Goal: Task Accomplishment & Management: Complete application form

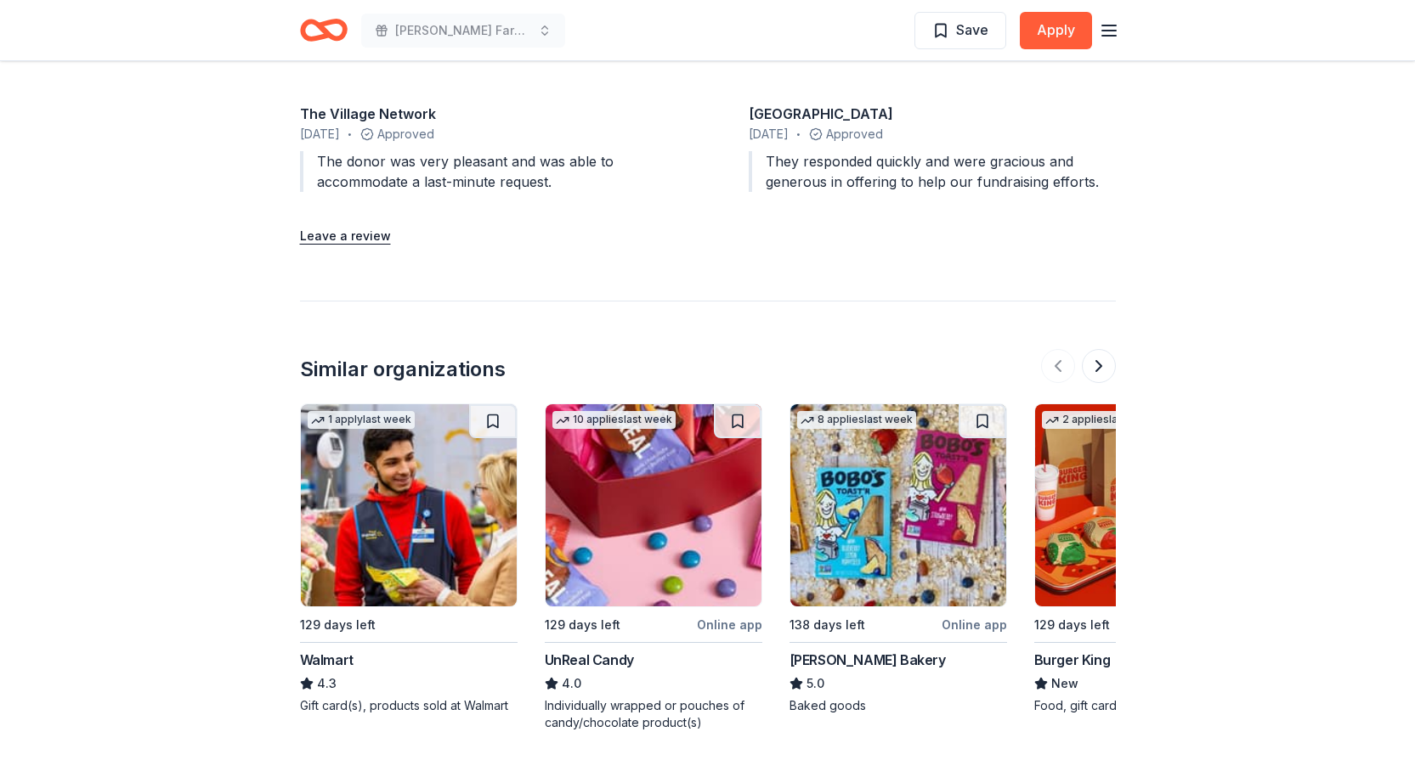
scroll to position [2039, 0]
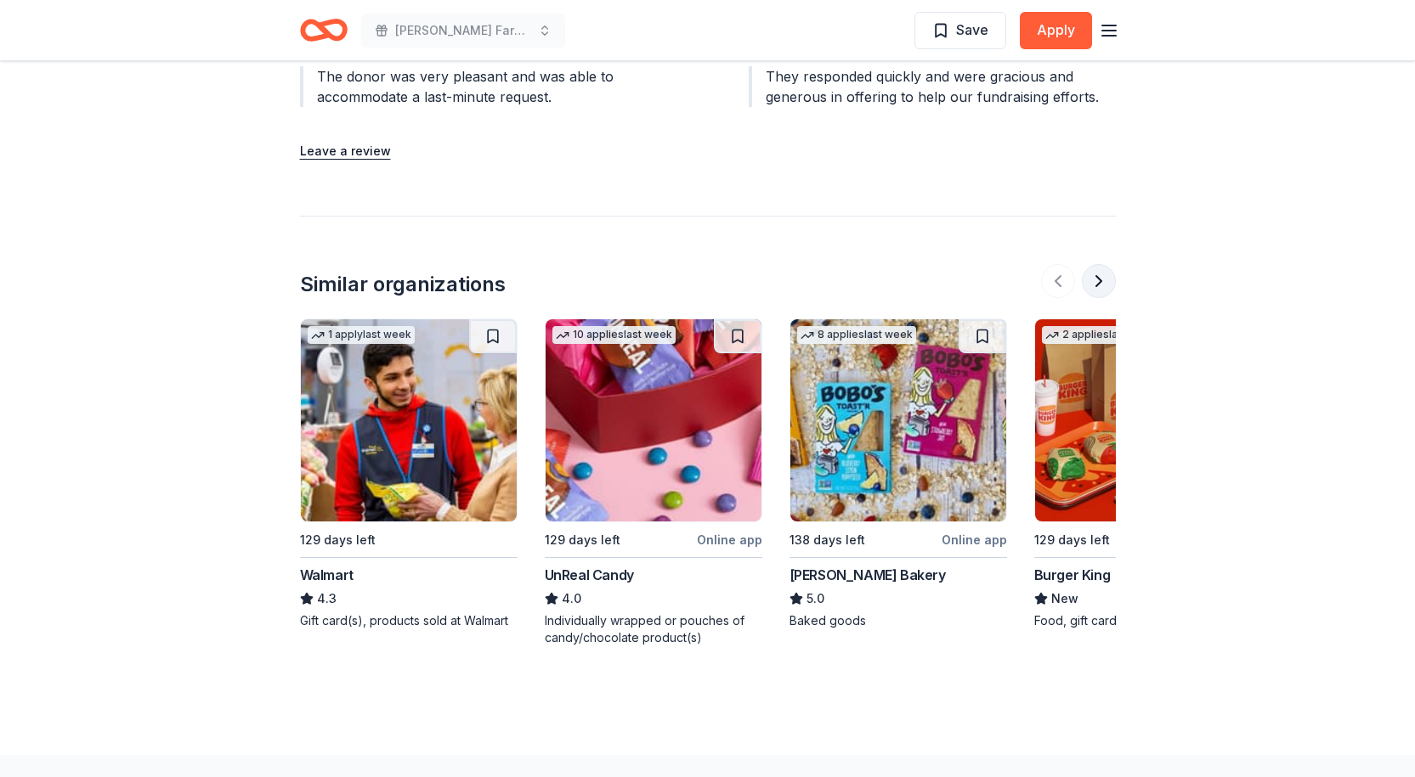
click at [1104, 278] on button at bounding box center [1099, 281] width 34 height 34
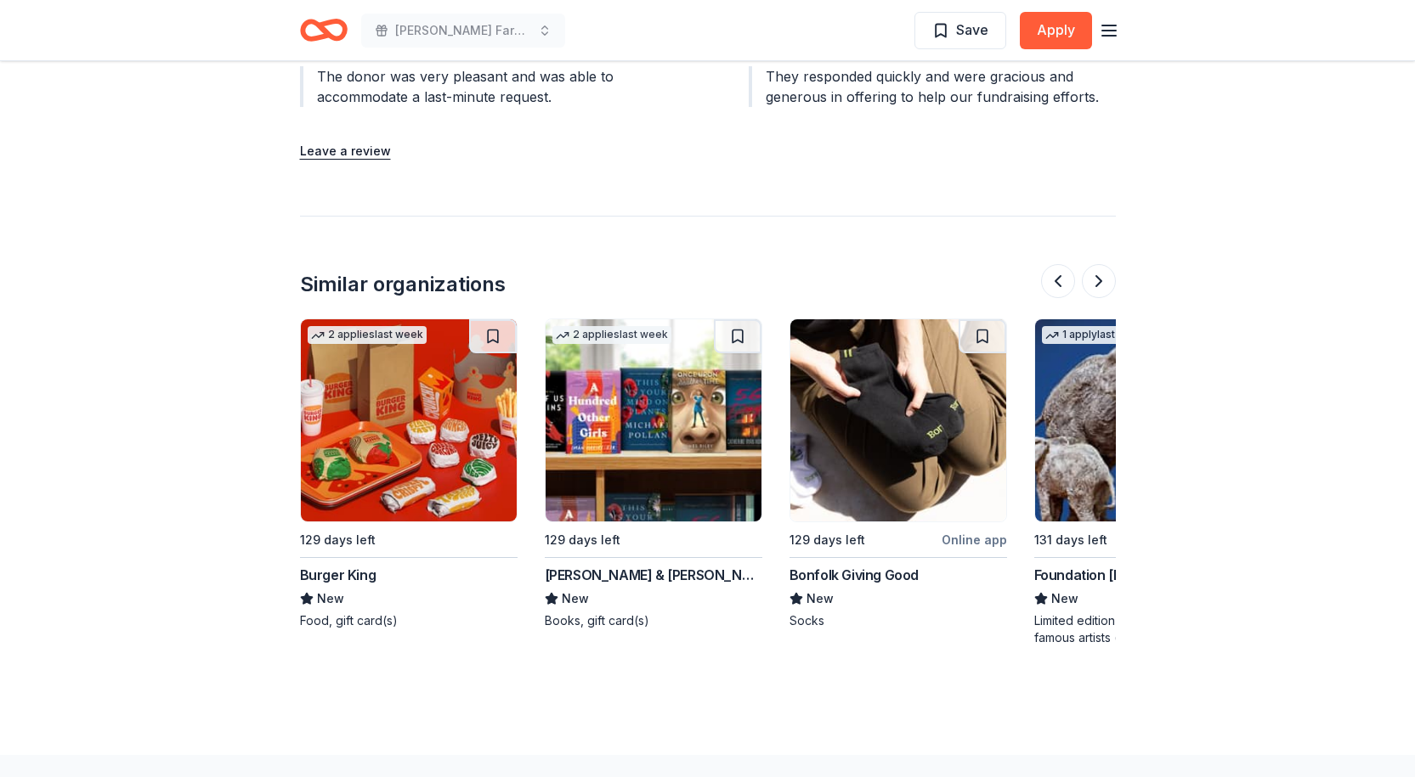
click at [377, 480] on img at bounding box center [409, 420] width 216 height 202
click at [1102, 277] on button at bounding box center [1099, 281] width 34 height 34
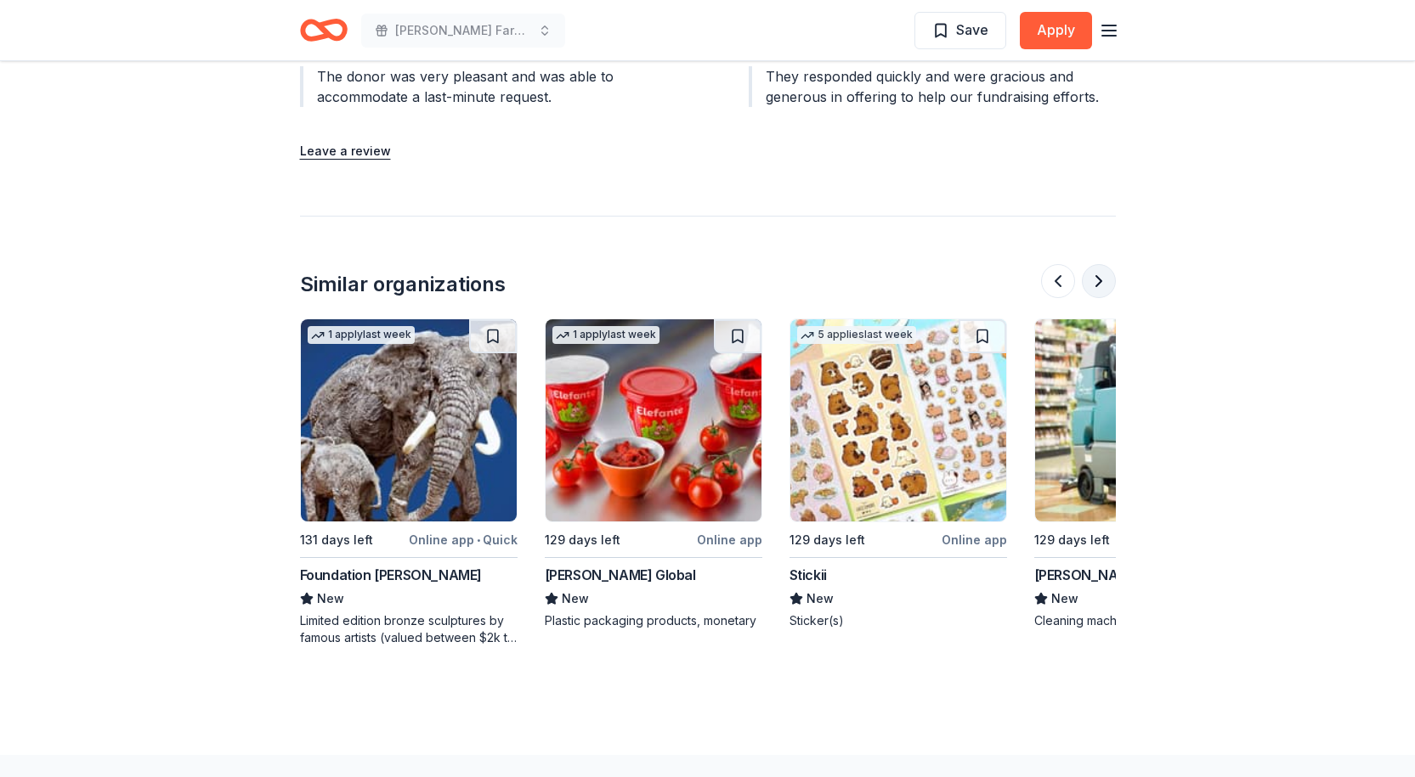
click at [1102, 277] on button at bounding box center [1099, 281] width 34 height 34
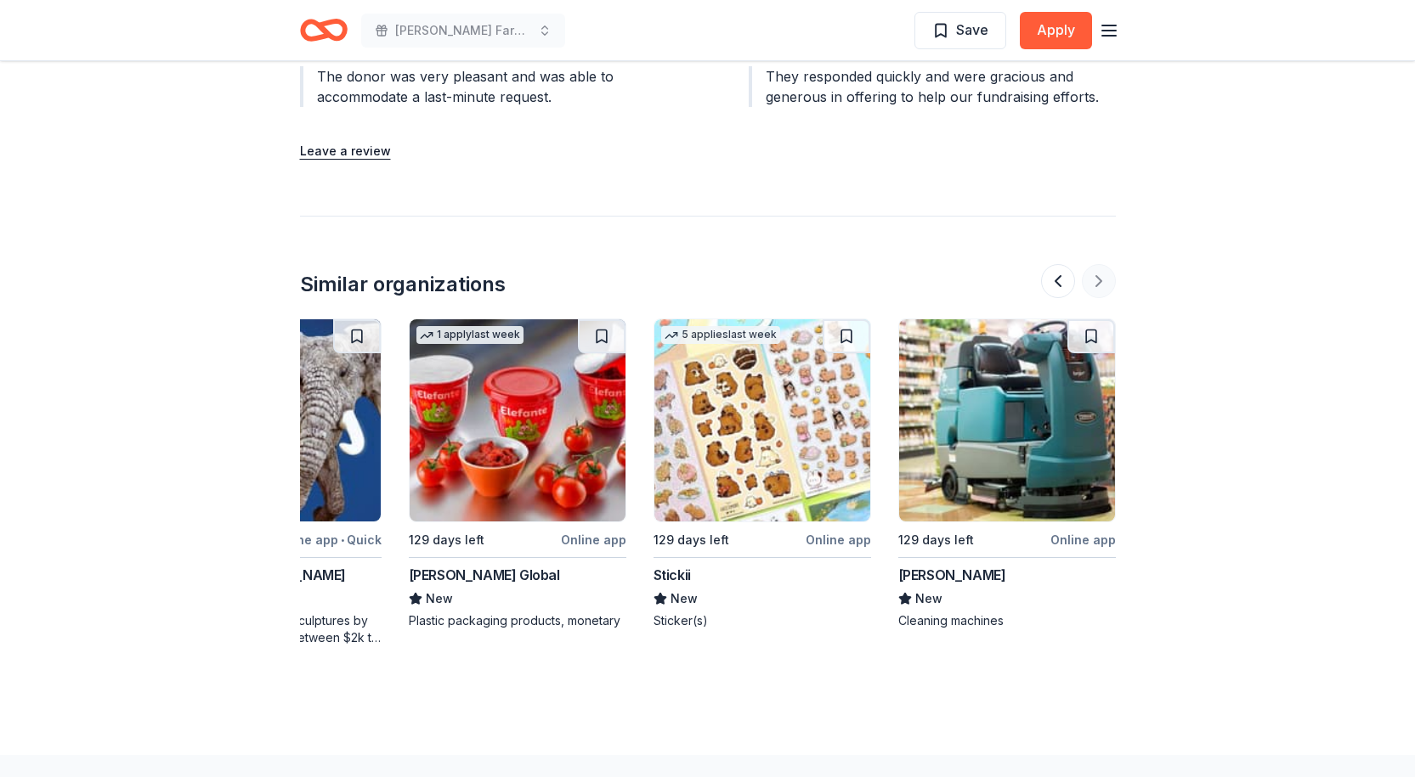
click at [1102, 277] on div at bounding box center [1078, 281] width 75 height 34
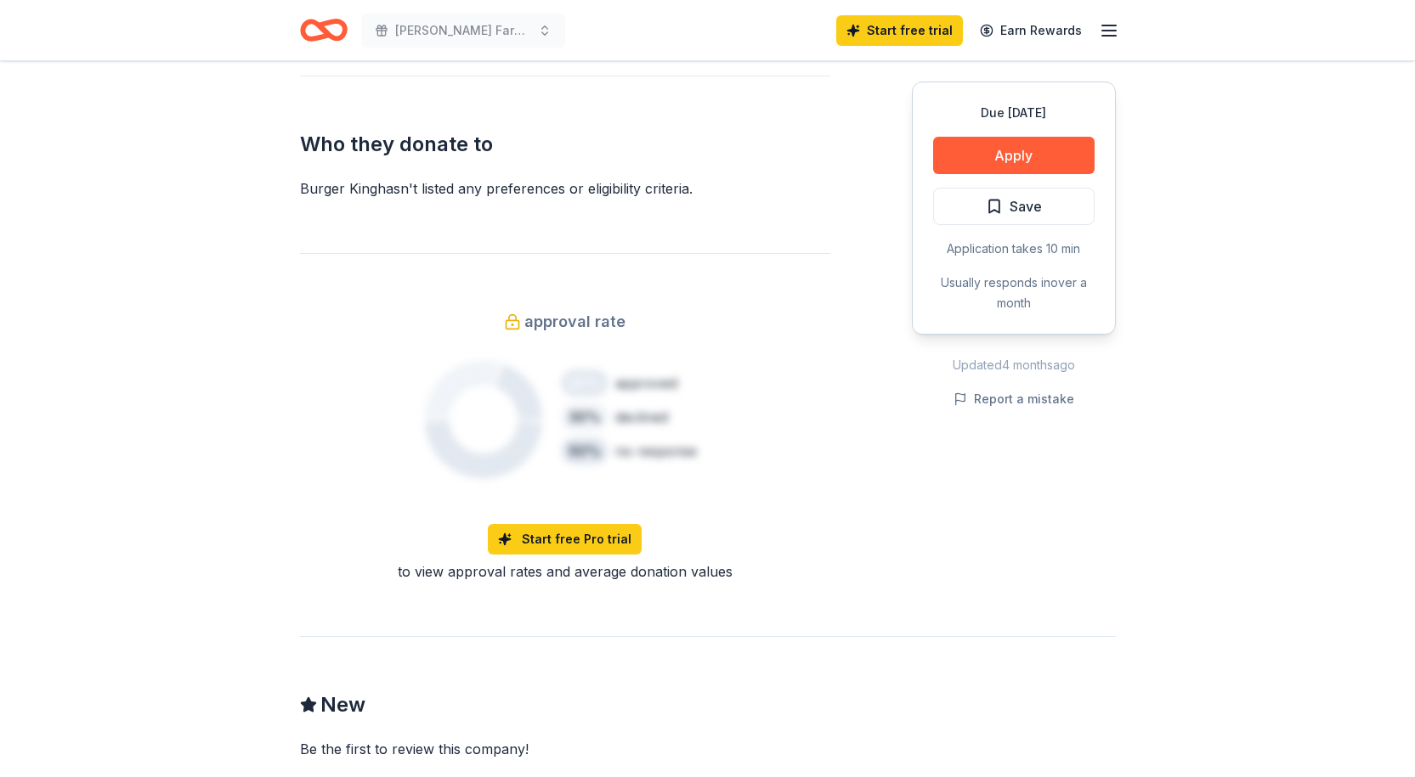
scroll to position [1444, 0]
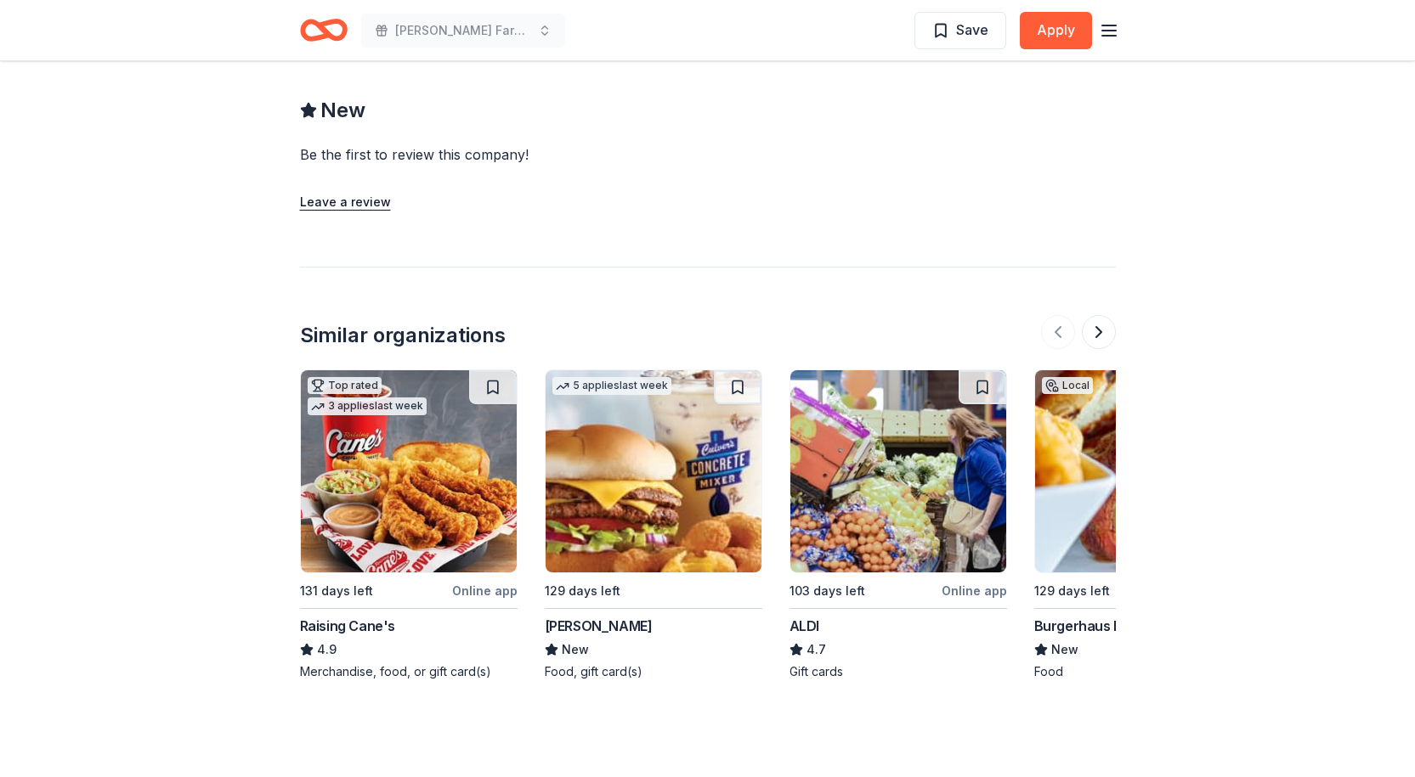
click at [433, 489] on img at bounding box center [409, 471] width 216 height 202
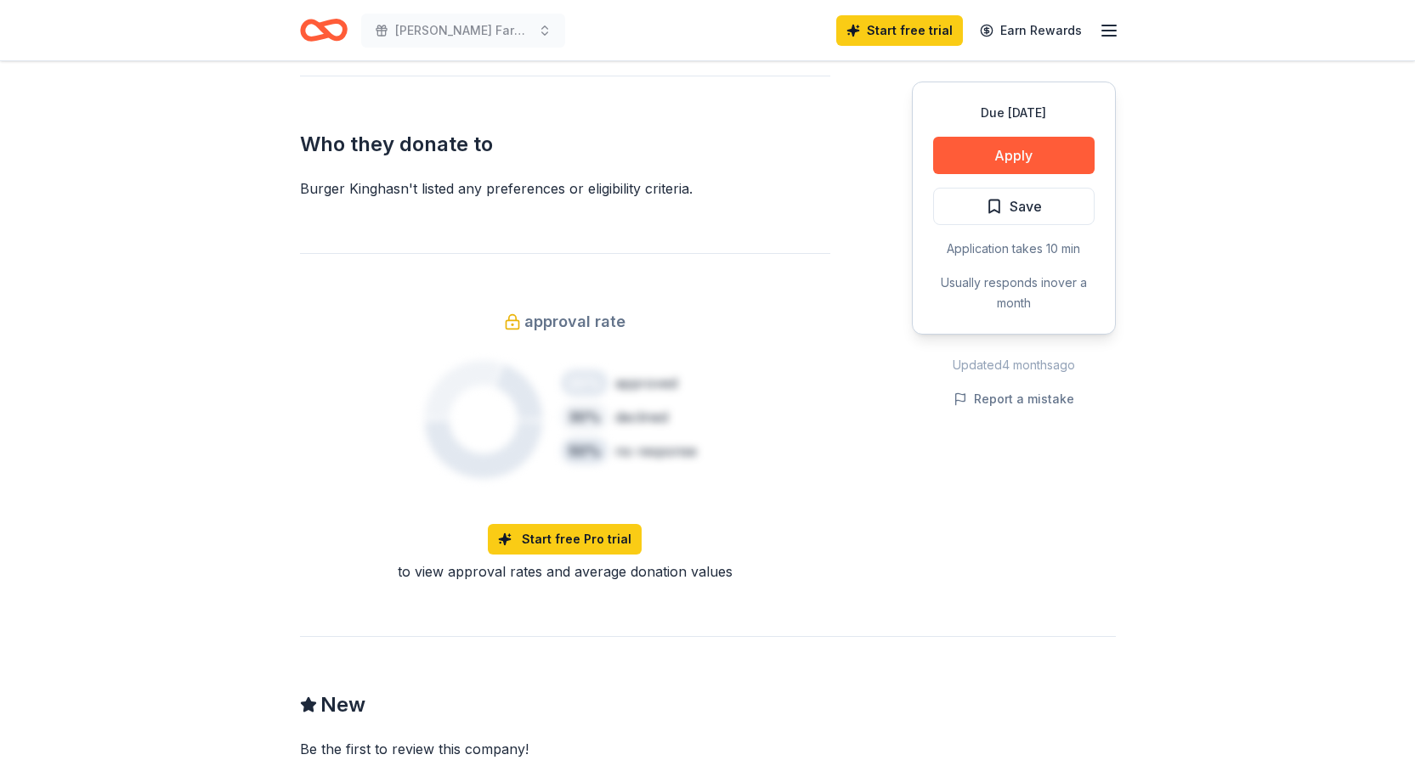
scroll to position [425, 0]
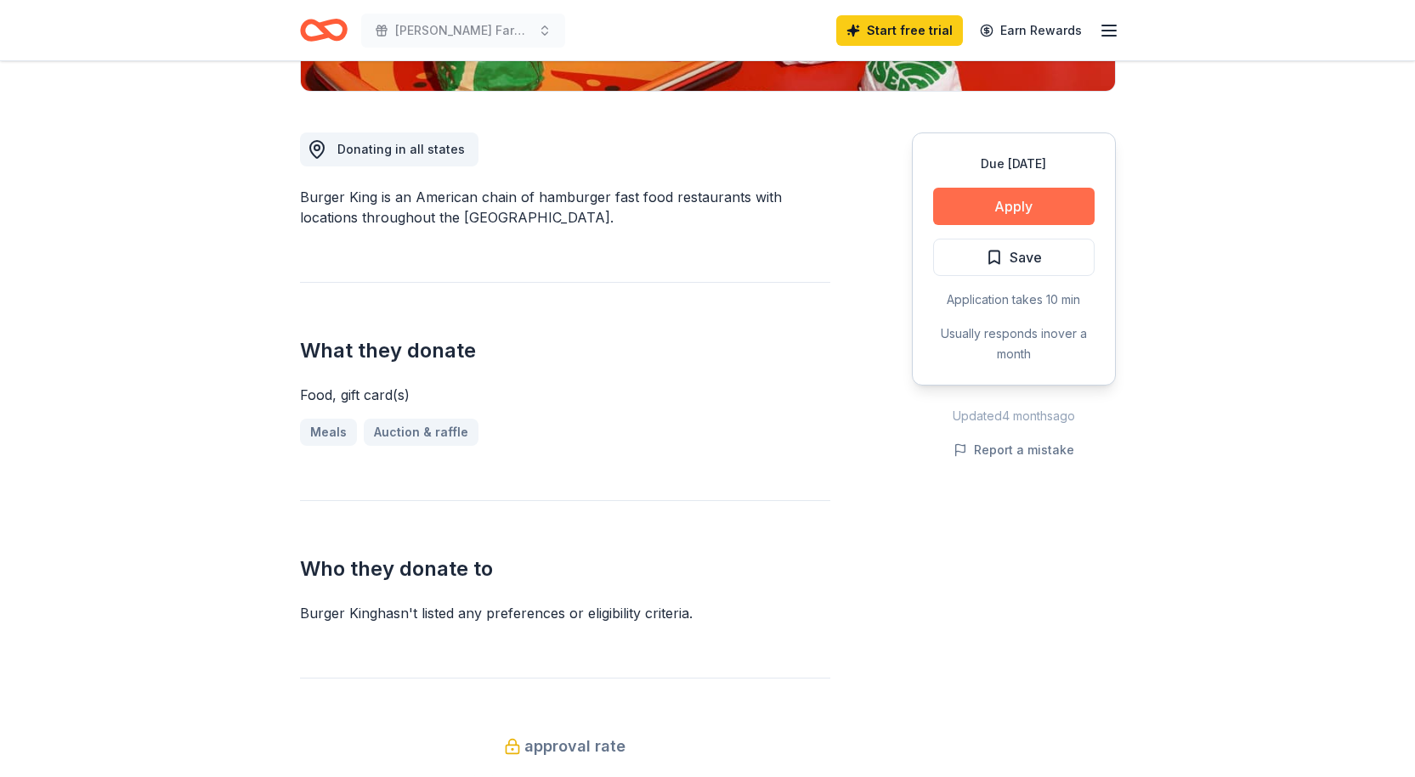
click at [1009, 208] on button "Apply" at bounding box center [1013, 206] width 161 height 37
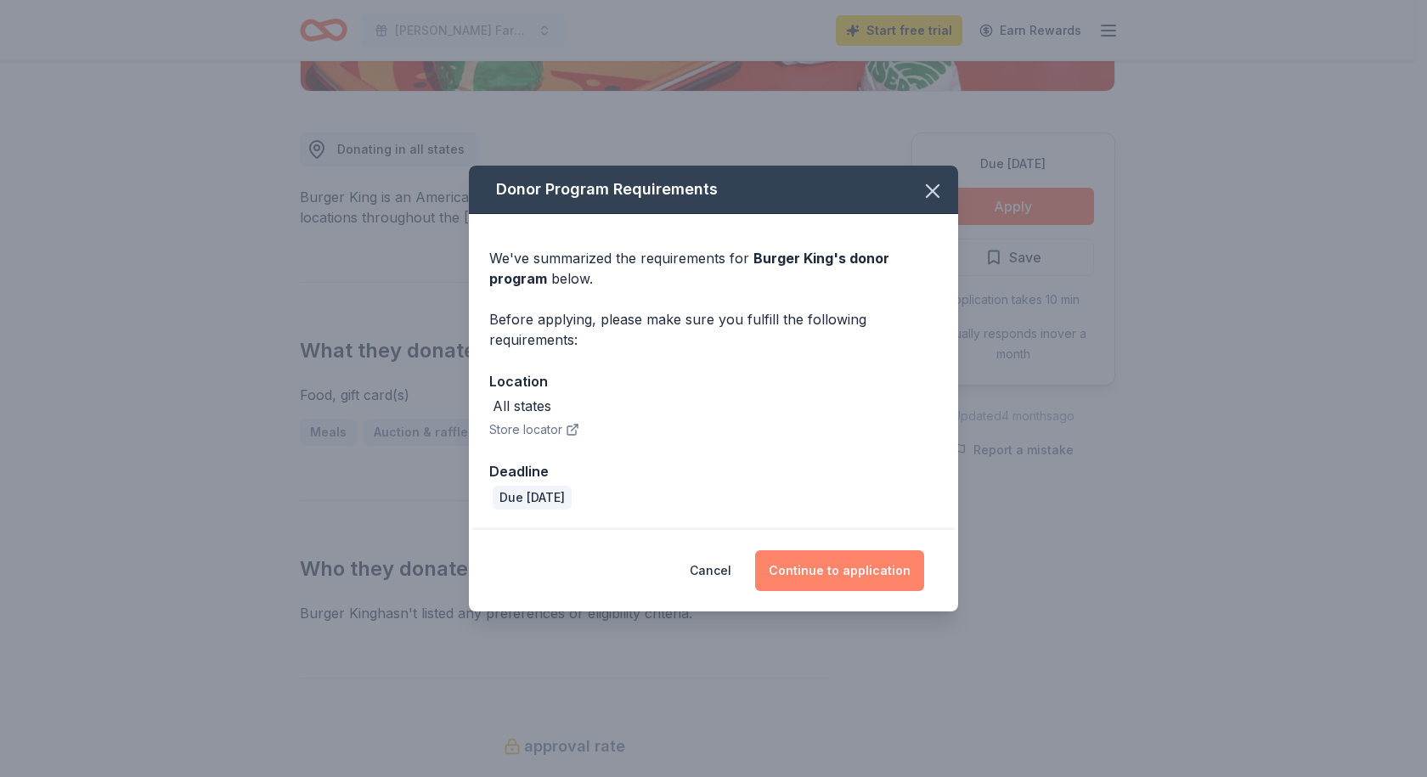
click at [873, 563] on button "Continue to application" at bounding box center [839, 571] width 169 height 41
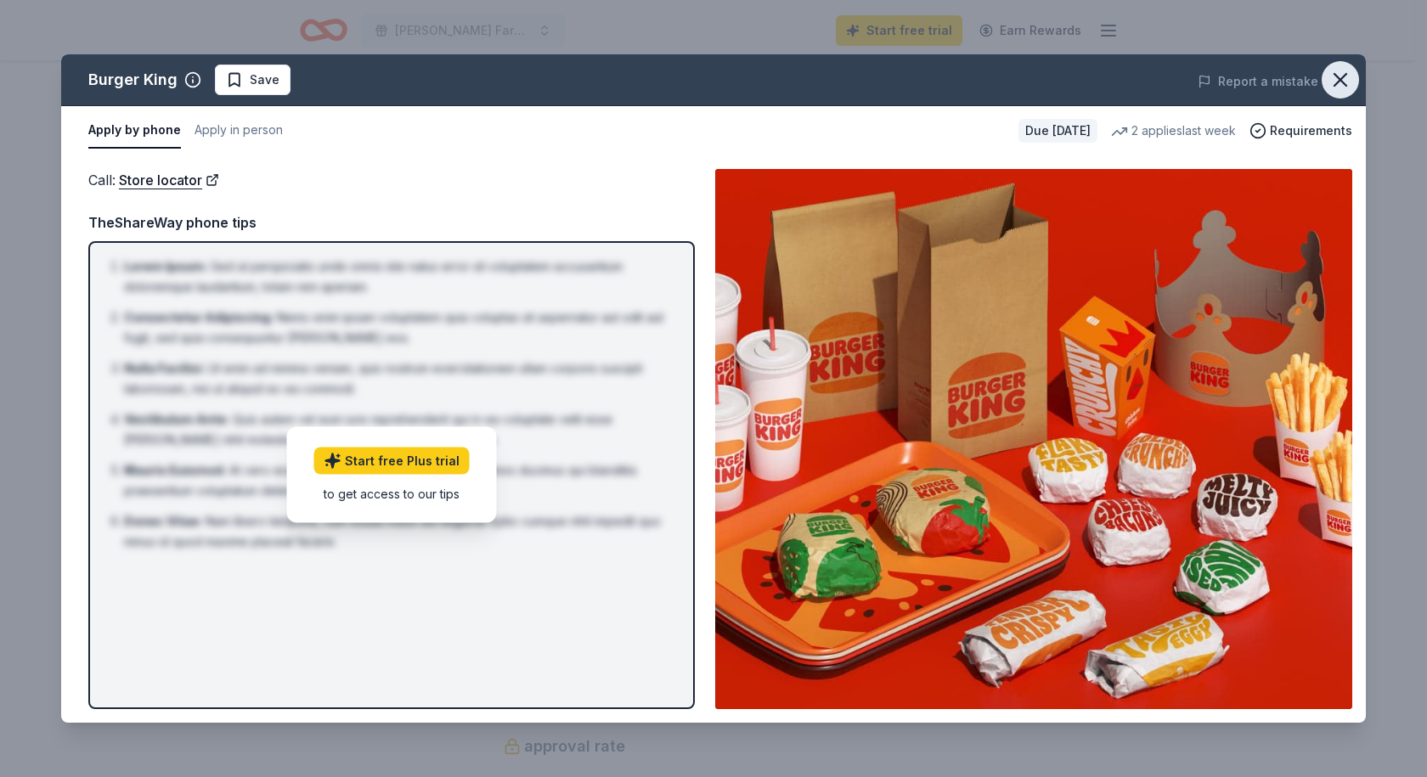
click at [1350, 81] on icon "button" at bounding box center [1341, 80] width 24 height 24
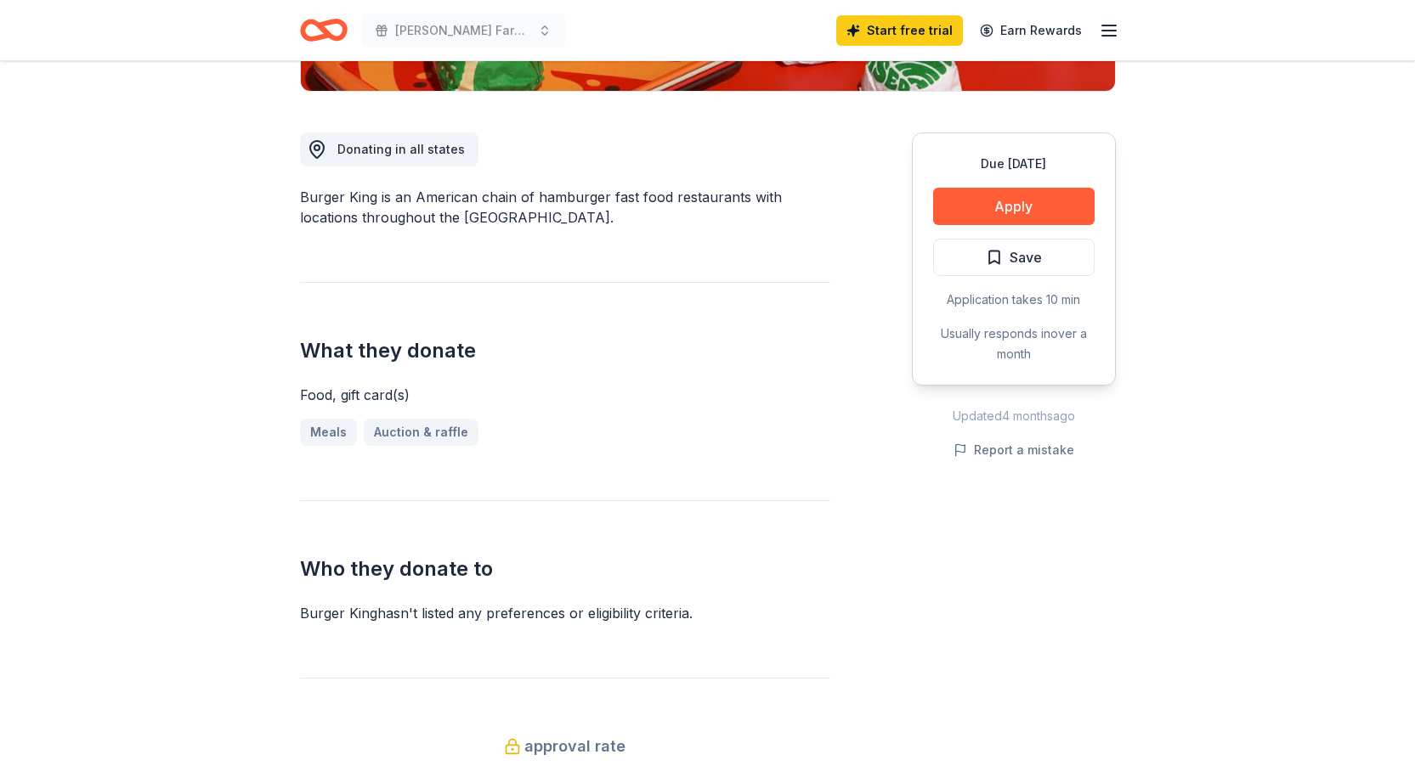
scroll to position [170, 0]
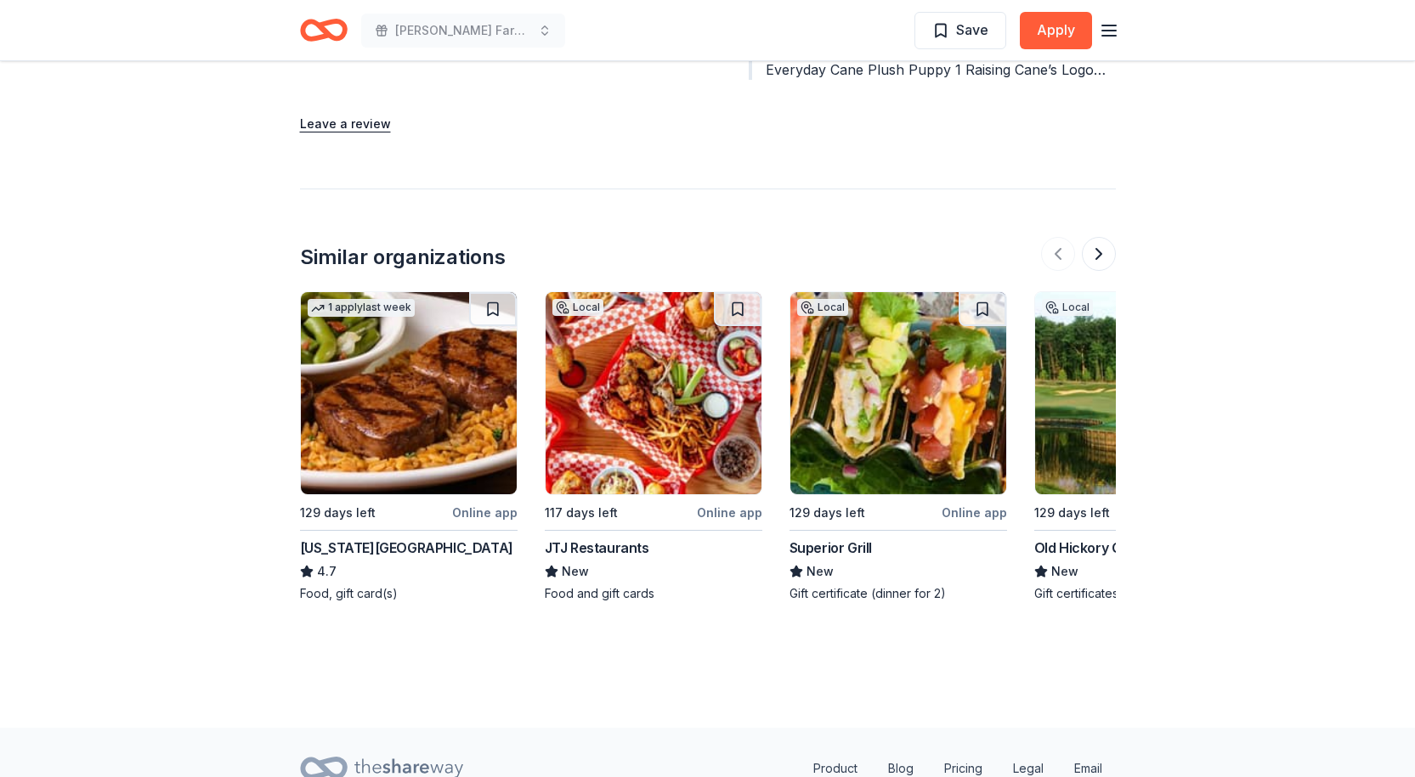
scroll to position [2347, 0]
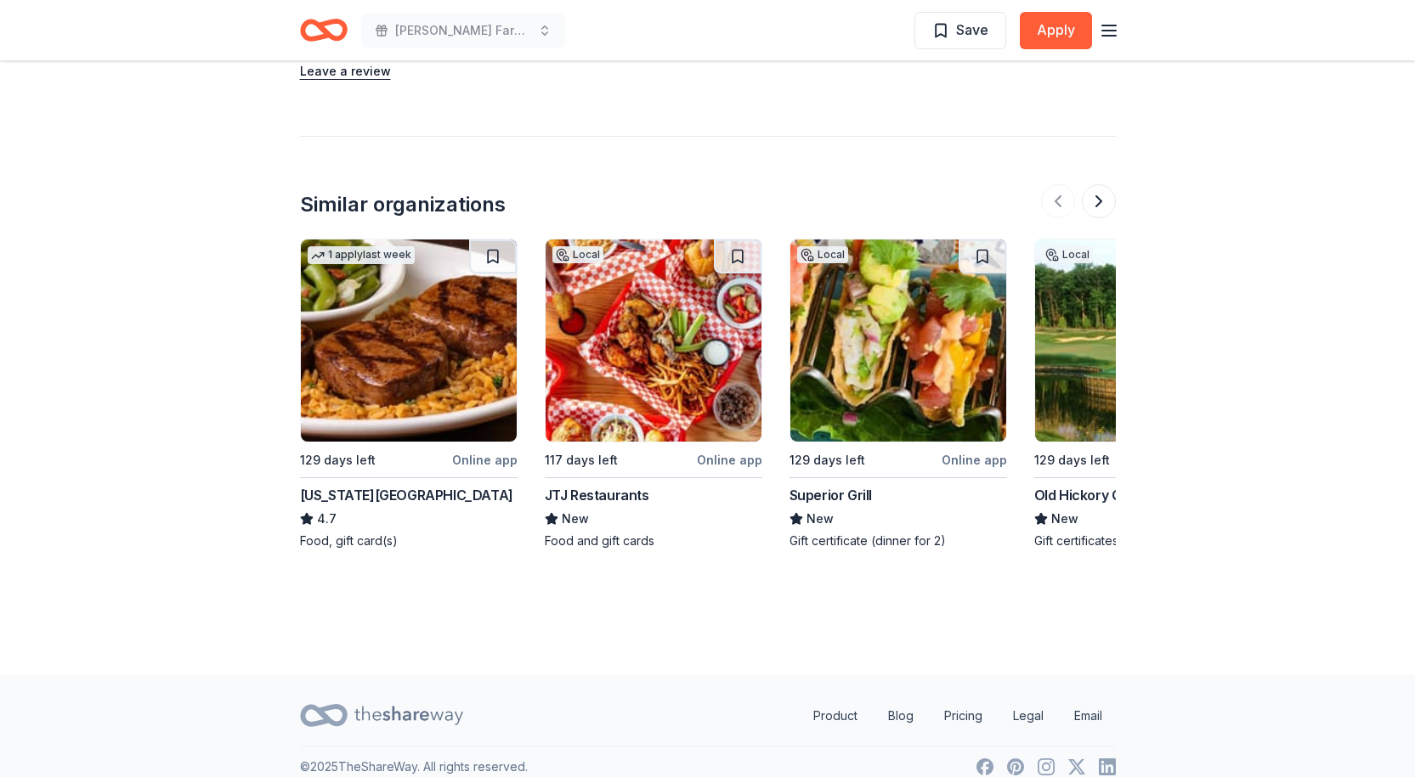
click at [1108, 195] on div at bounding box center [1078, 201] width 75 height 34
click at [1104, 184] on button at bounding box center [1099, 201] width 34 height 34
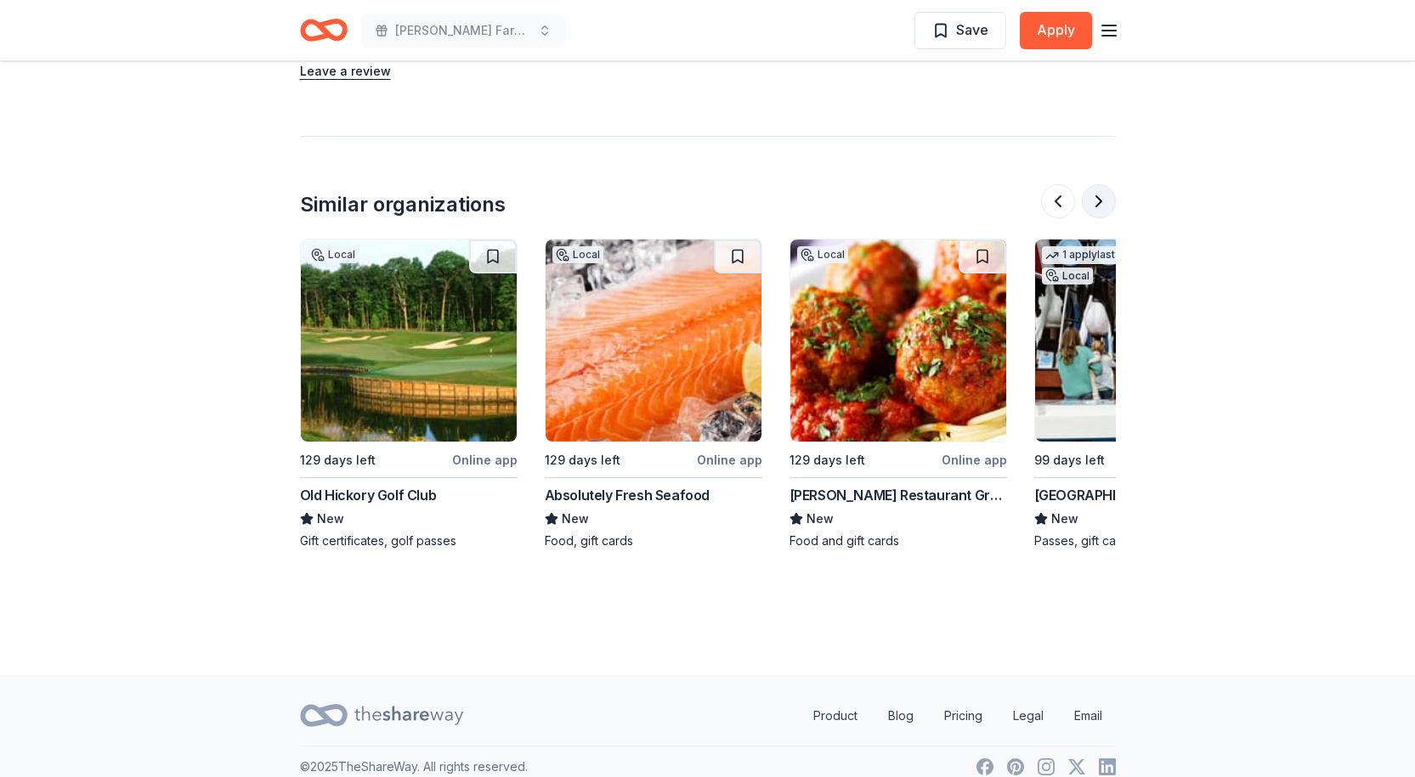
click at [1104, 184] on button at bounding box center [1099, 201] width 34 height 34
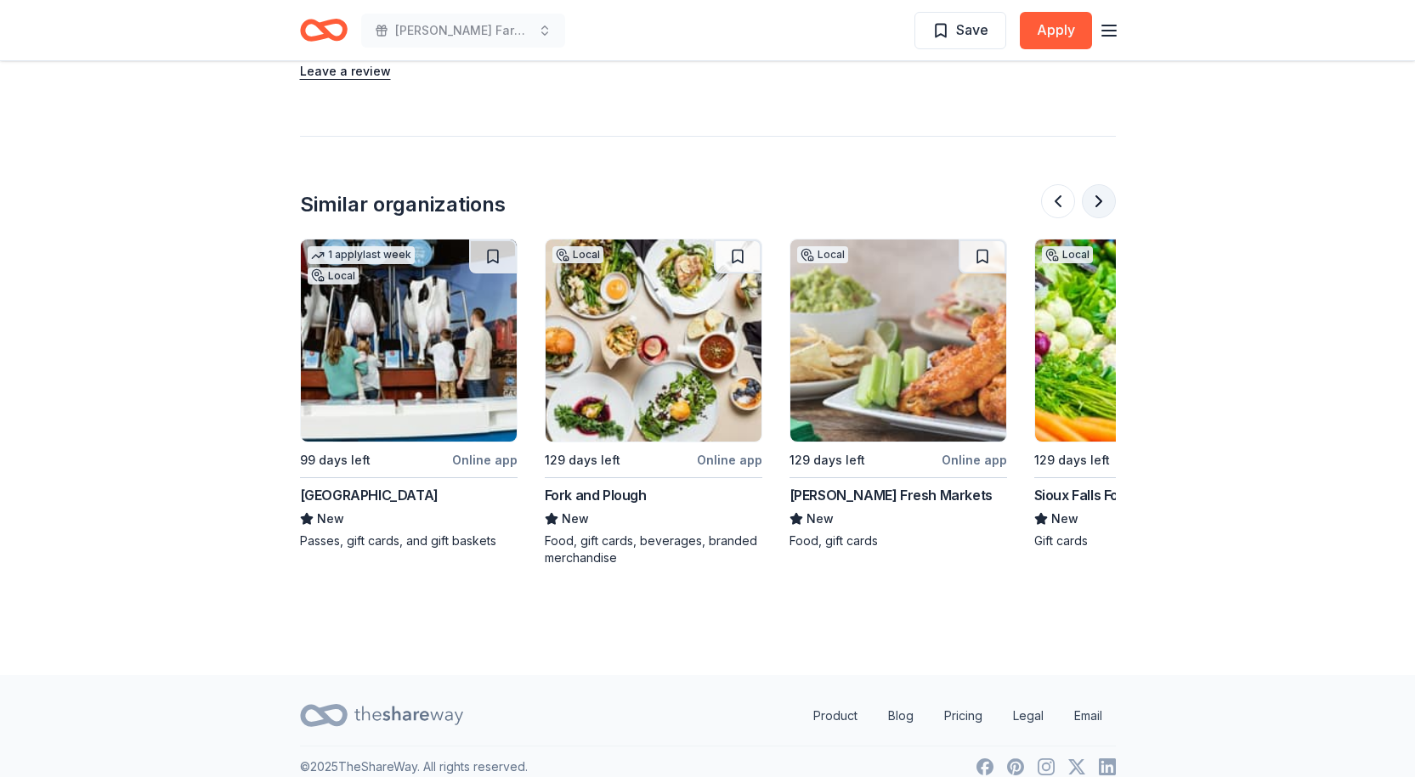
click at [1104, 184] on button at bounding box center [1099, 201] width 34 height 34
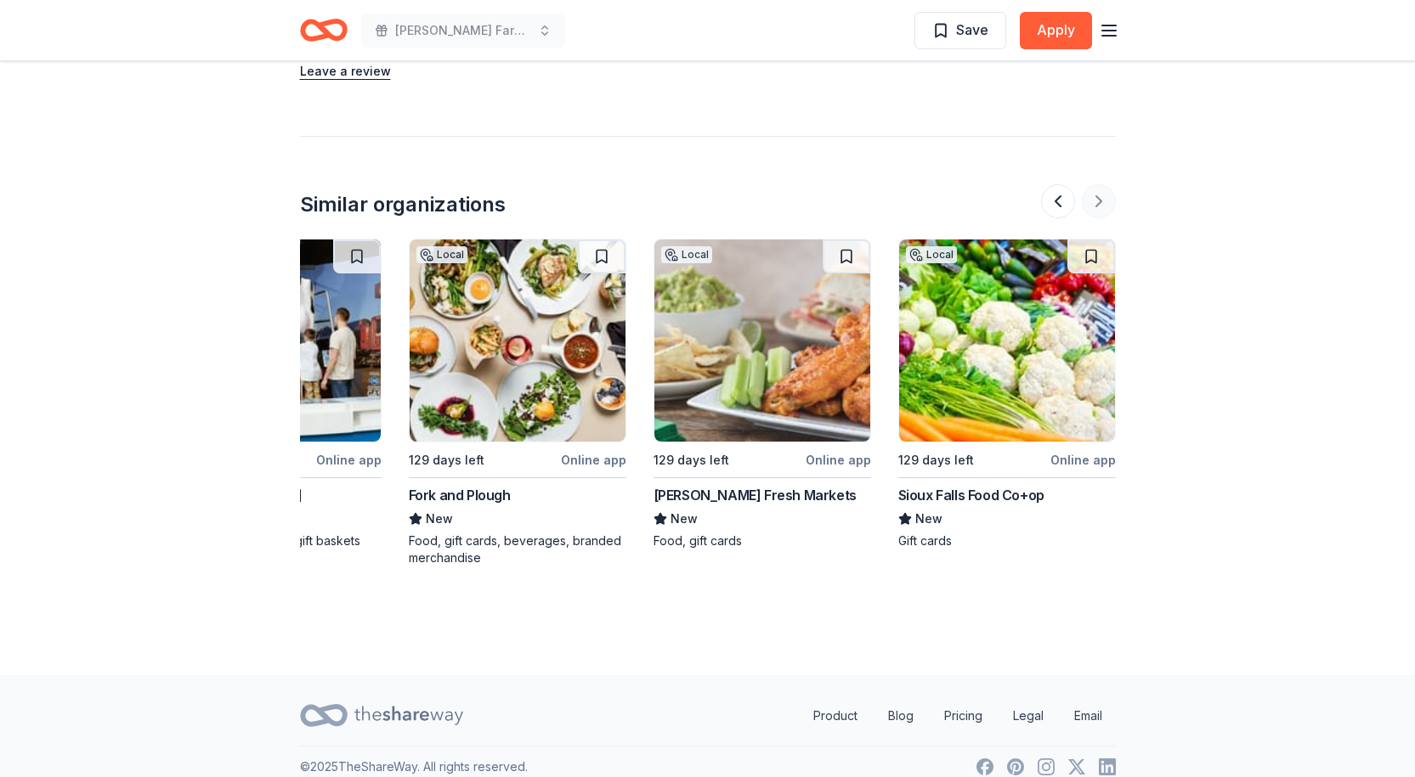
click at [1104, 184] on div at bounding box center [1078, 201] width 75 height 34
